Goal: Communication & Community: Share content

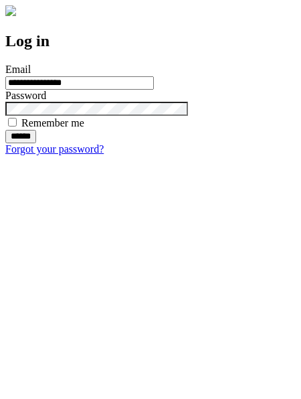
type input "**********"
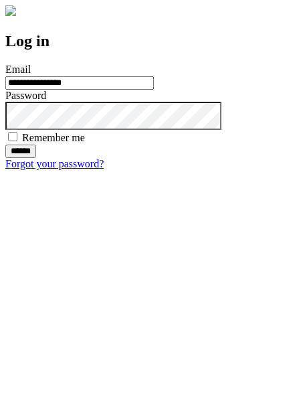
click at [36, 158] on input "******" at bounding box center [20, 151] width 31 height 13
